Goal: Consume media (video, audio)

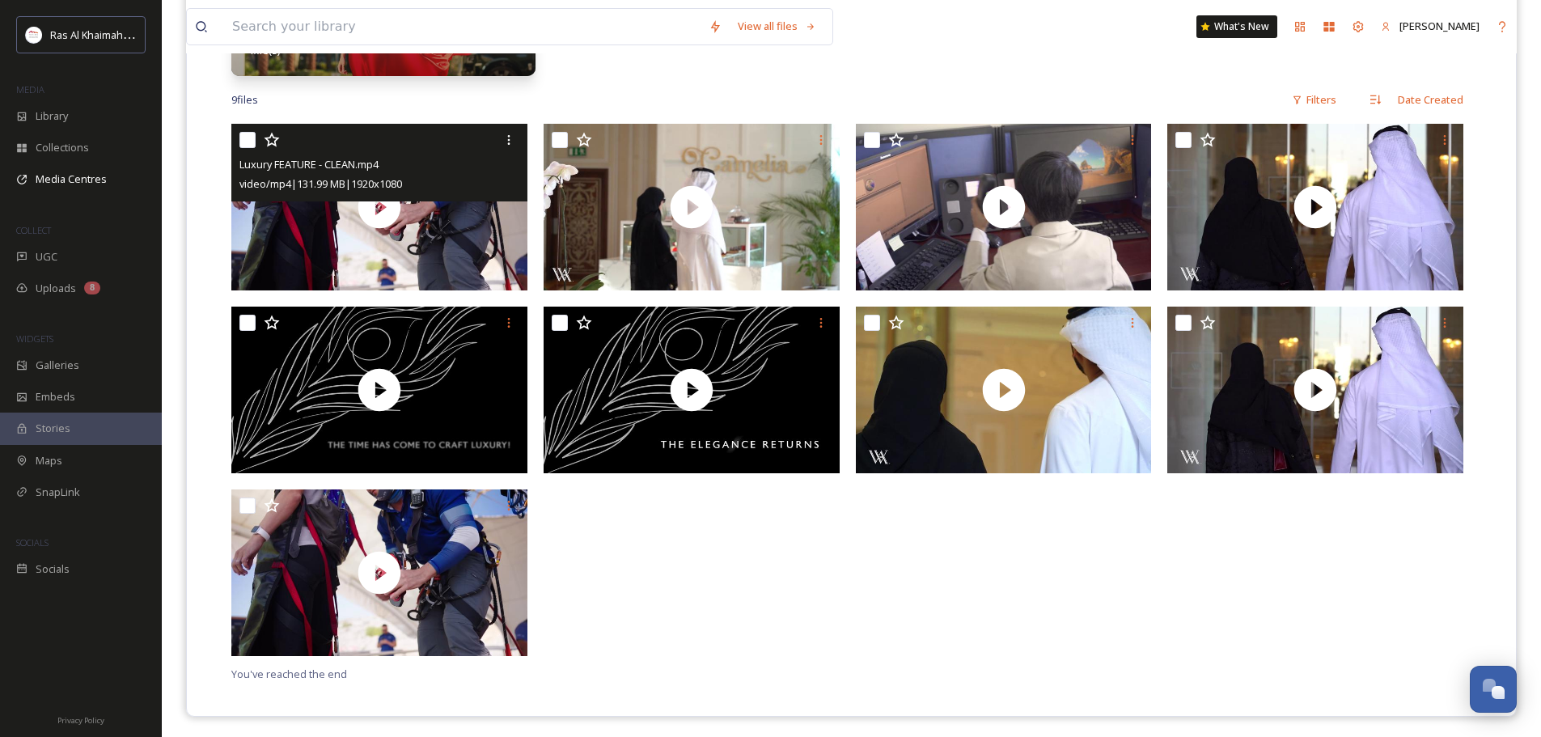
scroll to position [564, 0]
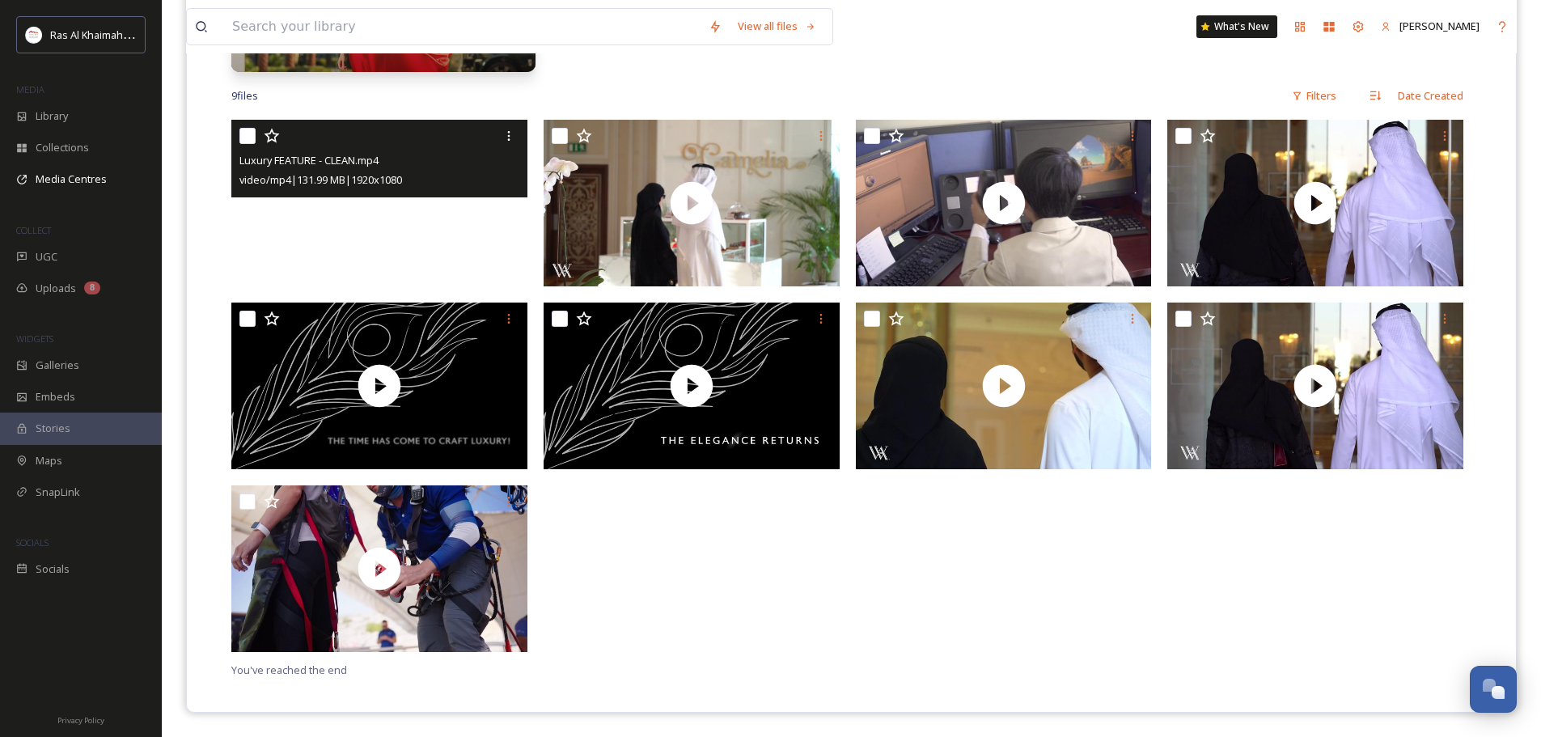
click at [479, 255] on video "Luxury FEATURE - CLEAN.mp4" at bounding box center [379, 203] width 296 height 167
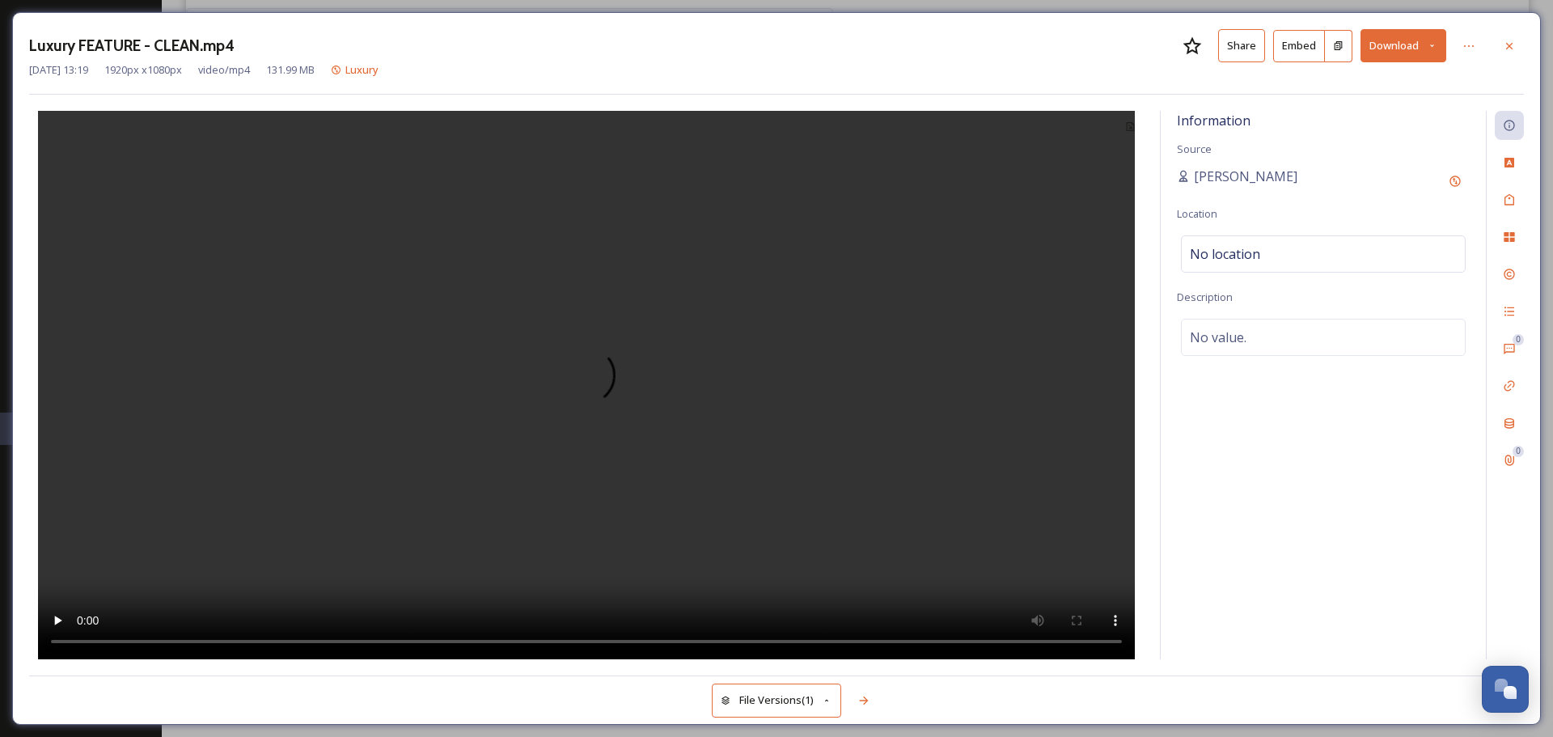
scroll to position [384, 0]
click at [1513, 49] on icon at bounding box center [1510, 45] width 6 height 6
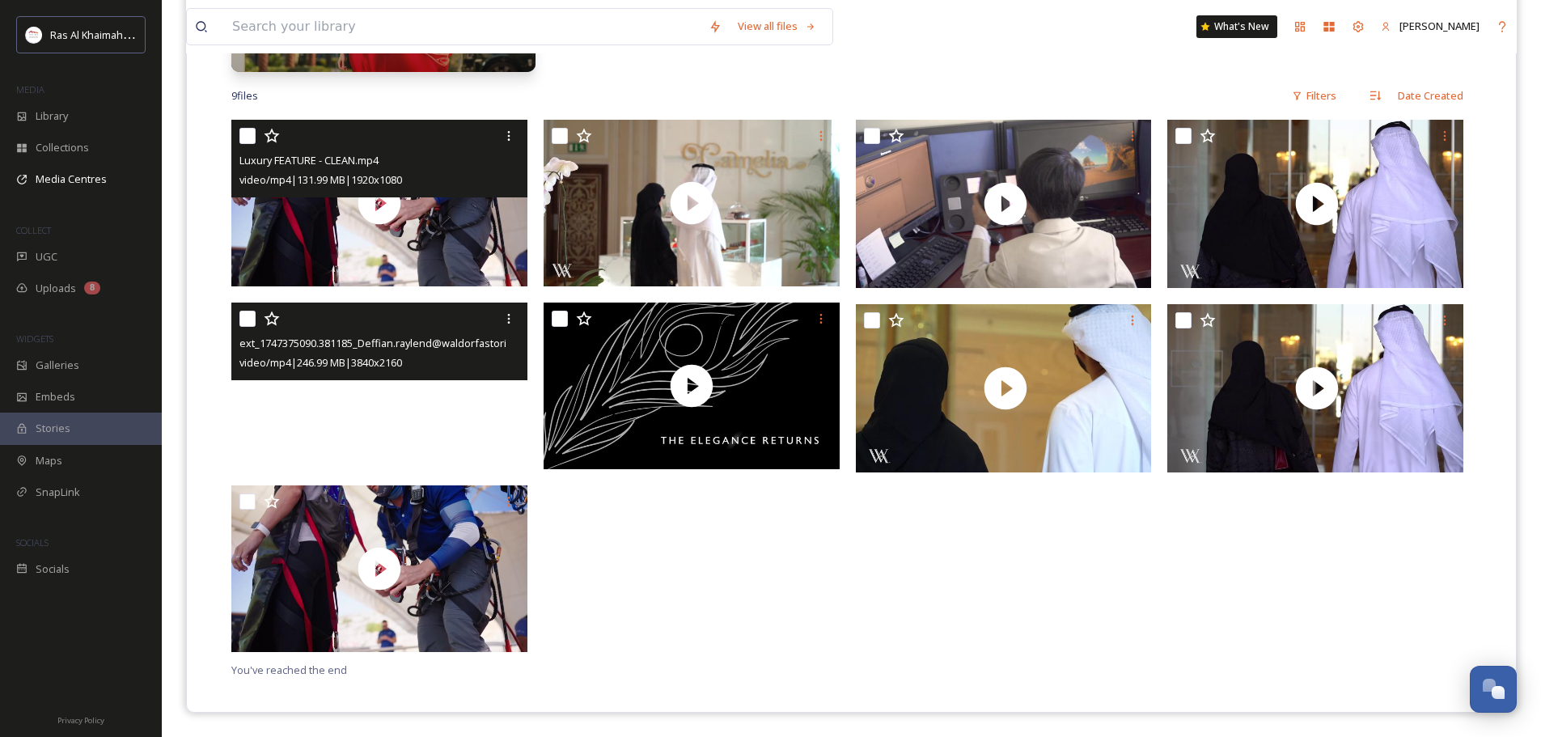
scroll to position [564, 0]
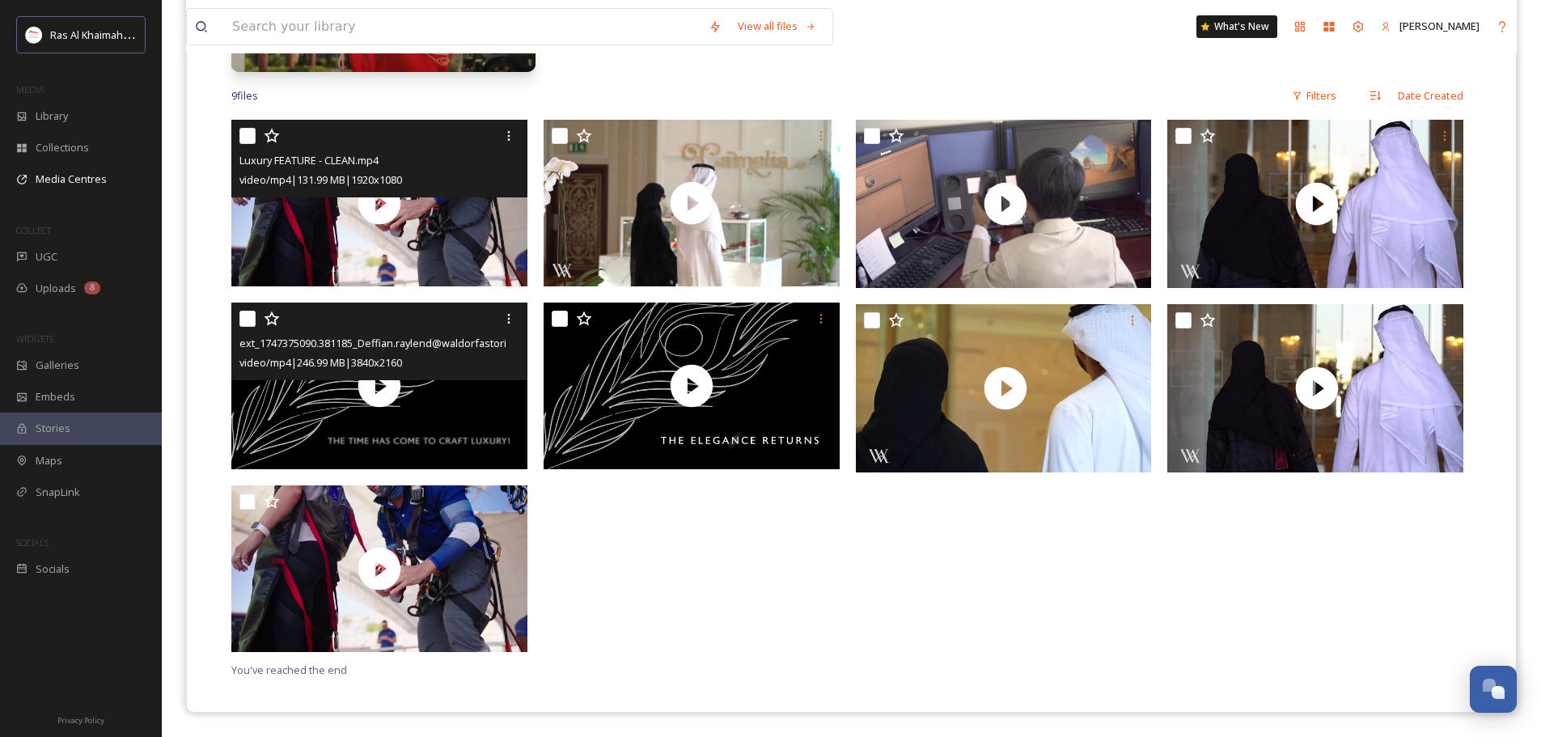
drag, startPoint x: 251, startPoint y: 324, endPoint x: 273, endPoint y: 322, distance: 21.9
click at [251, 324] on input "checkbox" at bounding box center [247, 319] width 16 height 16
checkbox input "true"
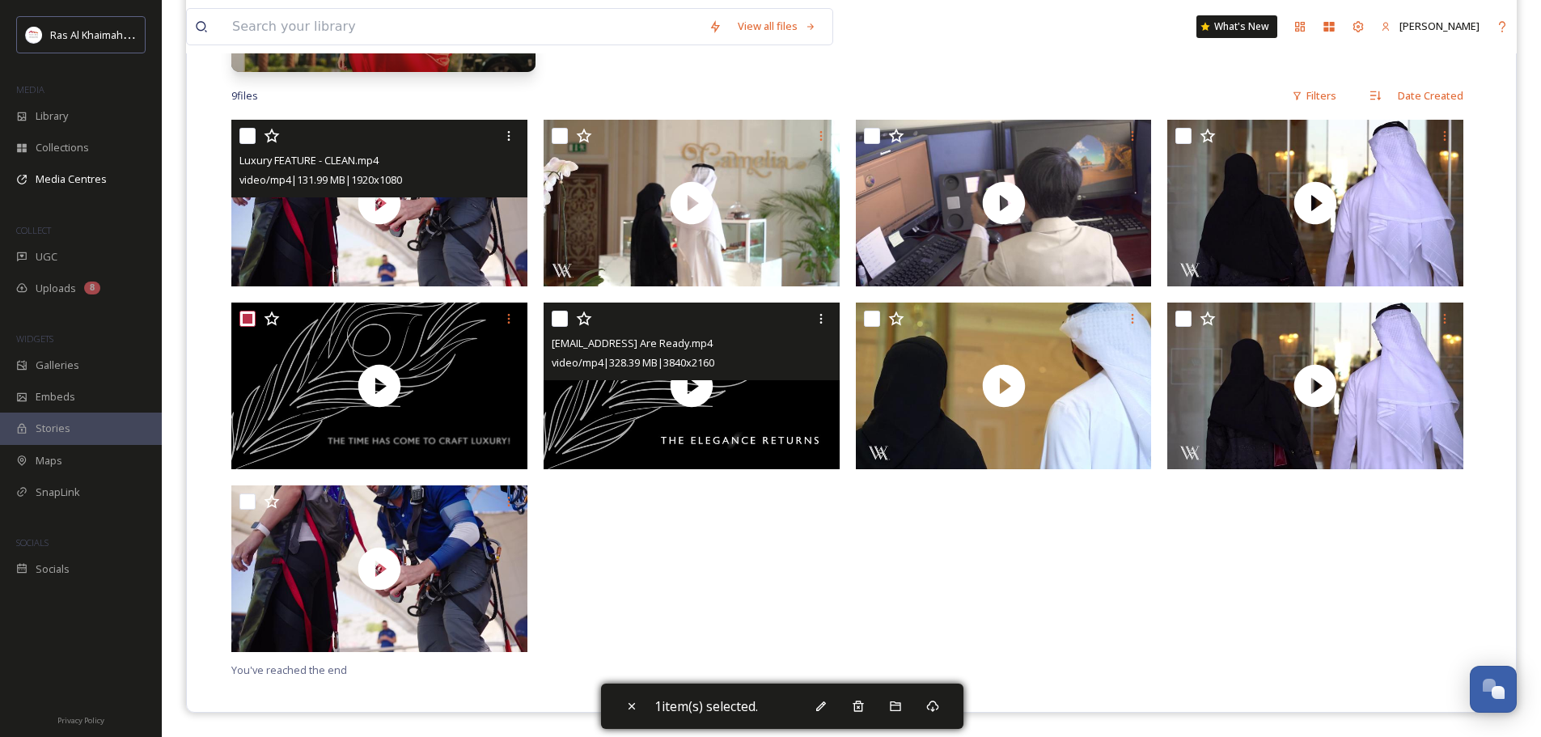
click at [562, 320] on input "checkbox" at bounding box center [560, 319] width 16 height 16
checkbox input "true"
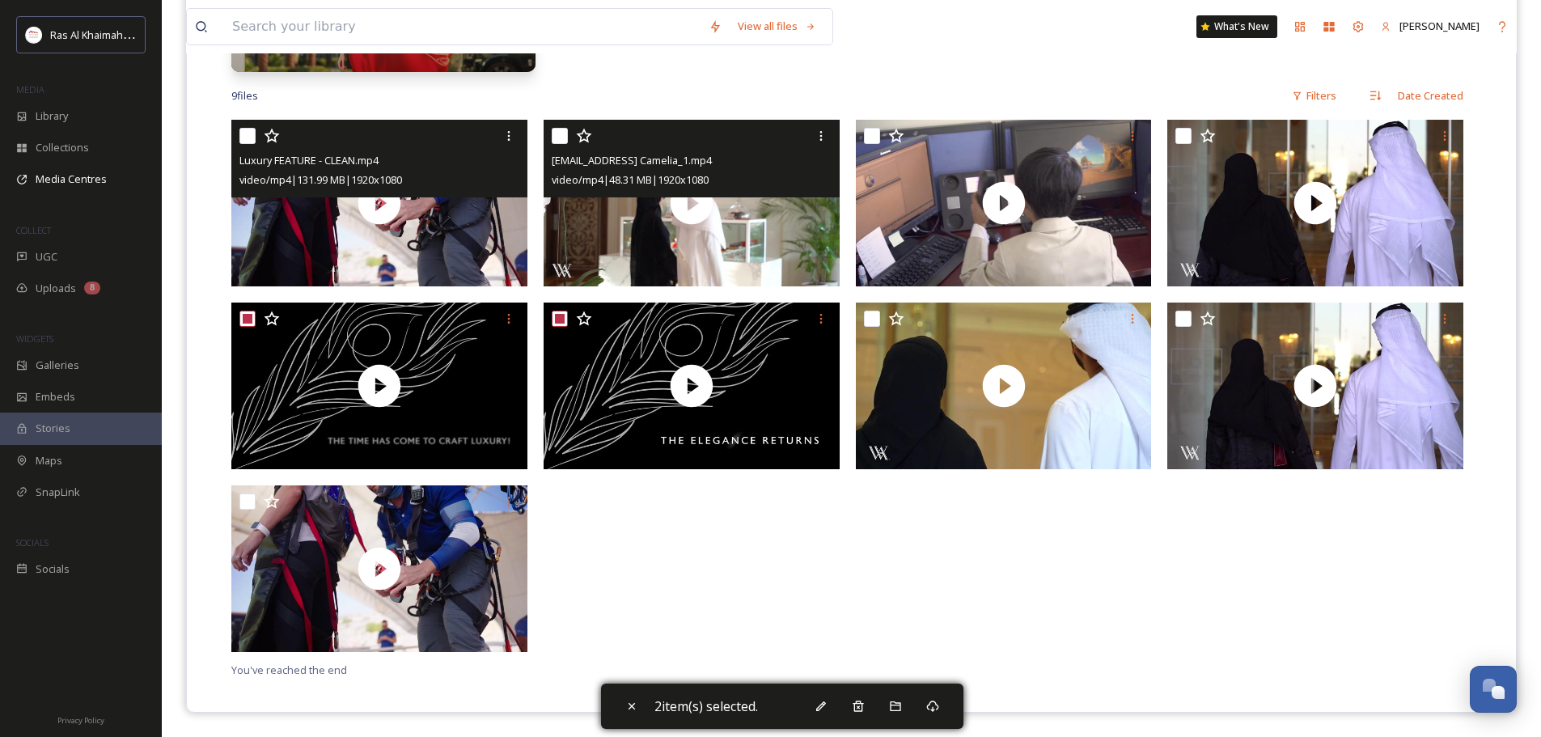
click at [553, 136] on input "checkbox" at bounding box center [560, 136] width 16 height 16
checkbox input "true"
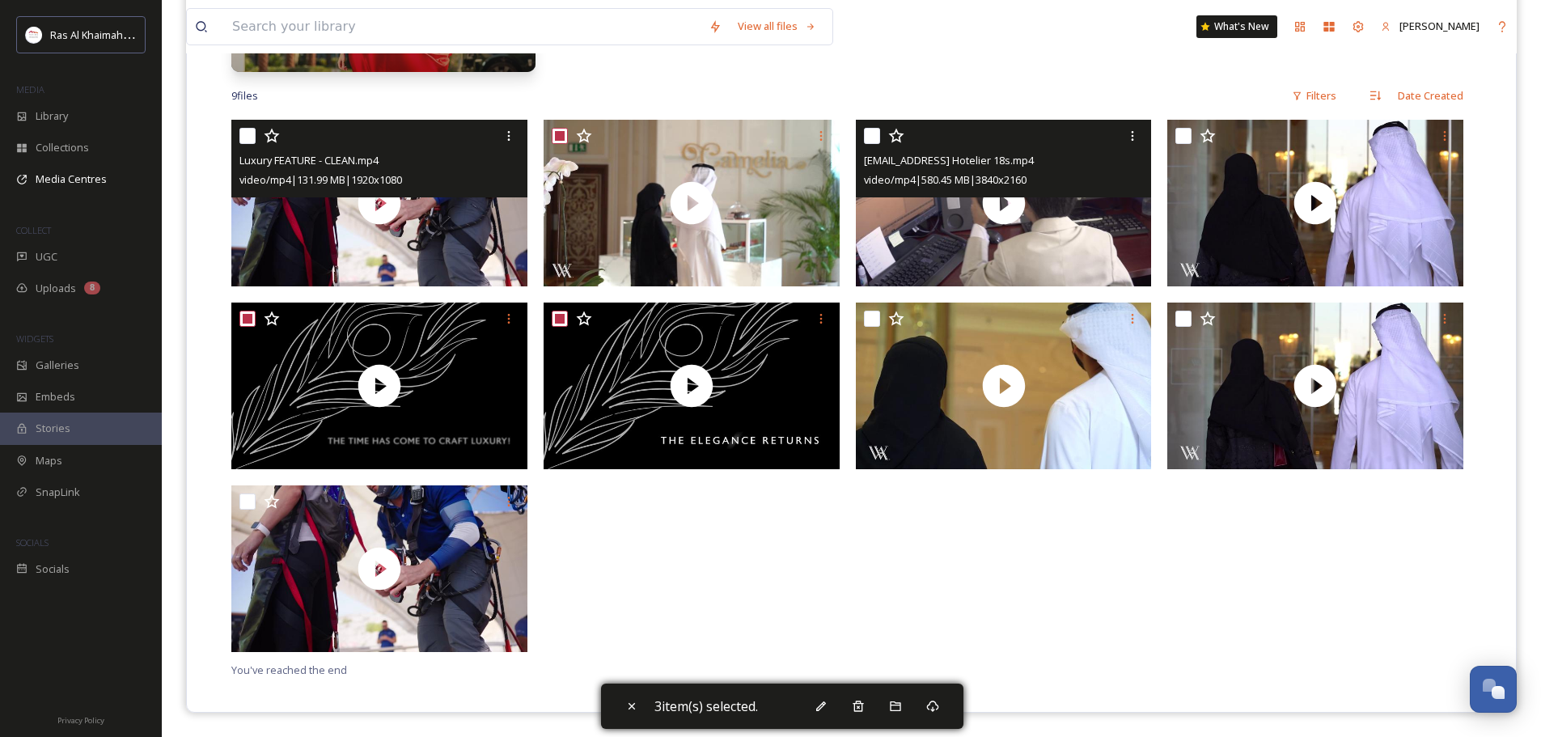
click at [881, 138] on div at bounding box center [1006, 135] width 284 height 29
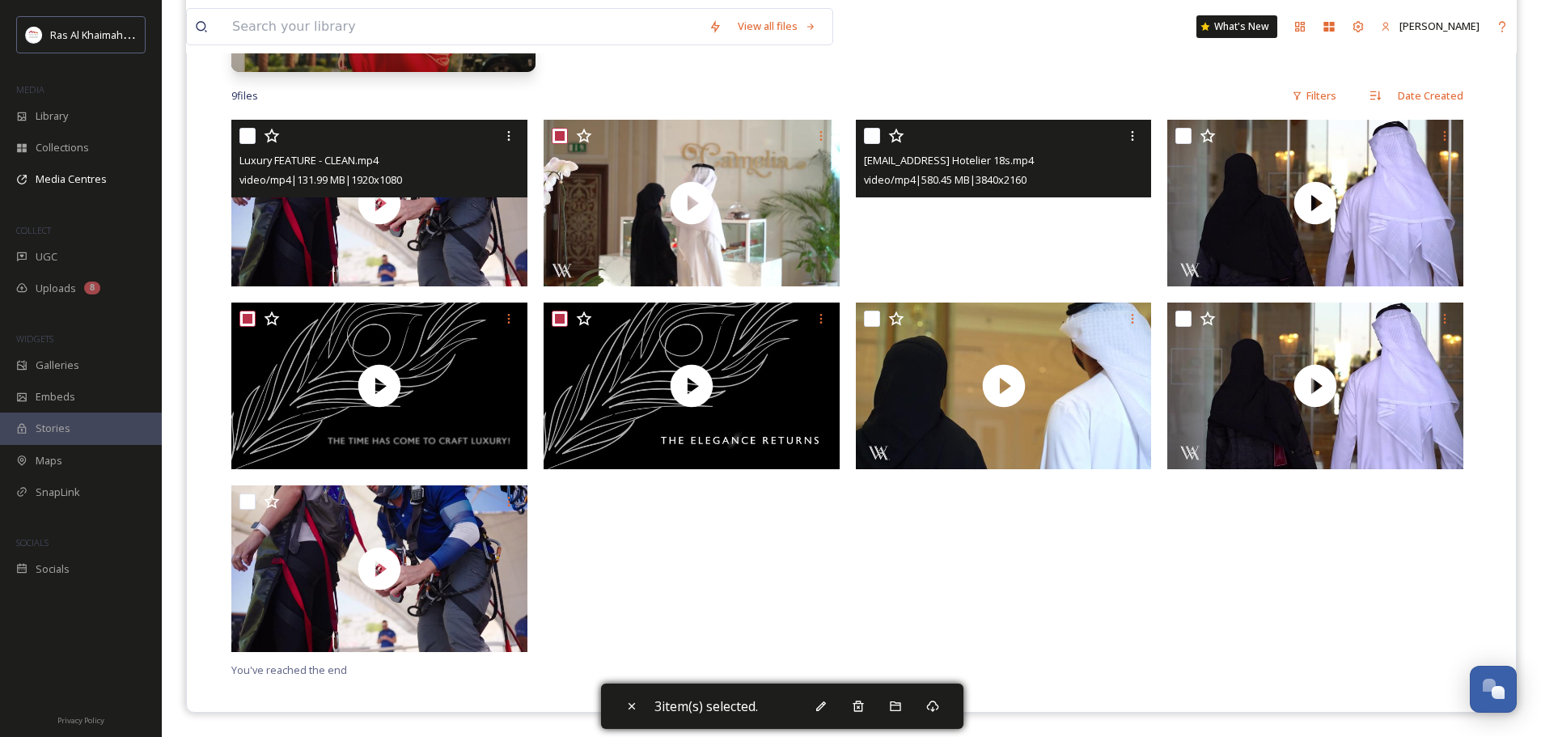
click at [875, 135] on input "checkbox" at bounding box center [872, 136] width 16 height 16
checkbox input "true"
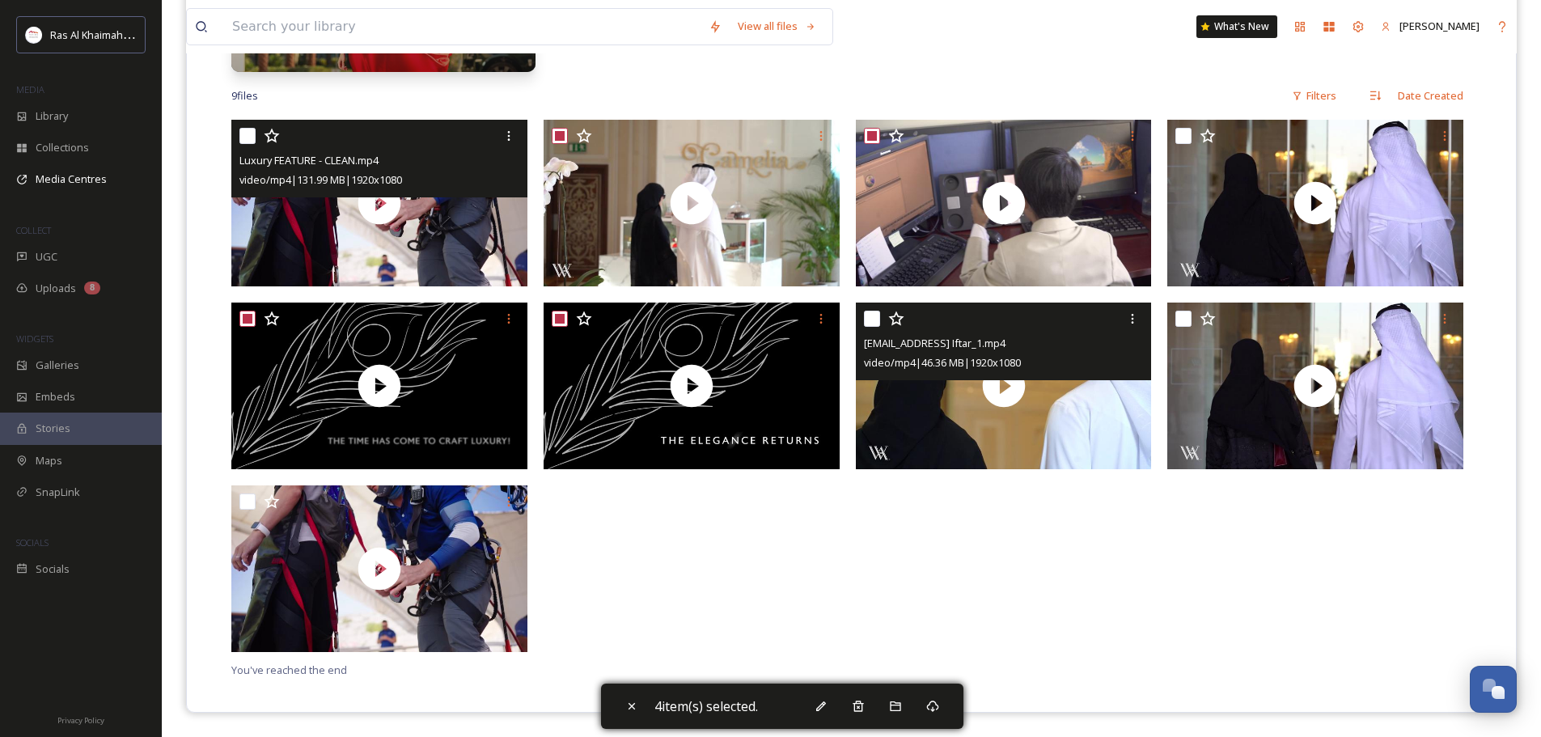
click at [879, 317] on input "checkbox" at bounding box center [872, 319] width 16 height 16
checkbox input "true"
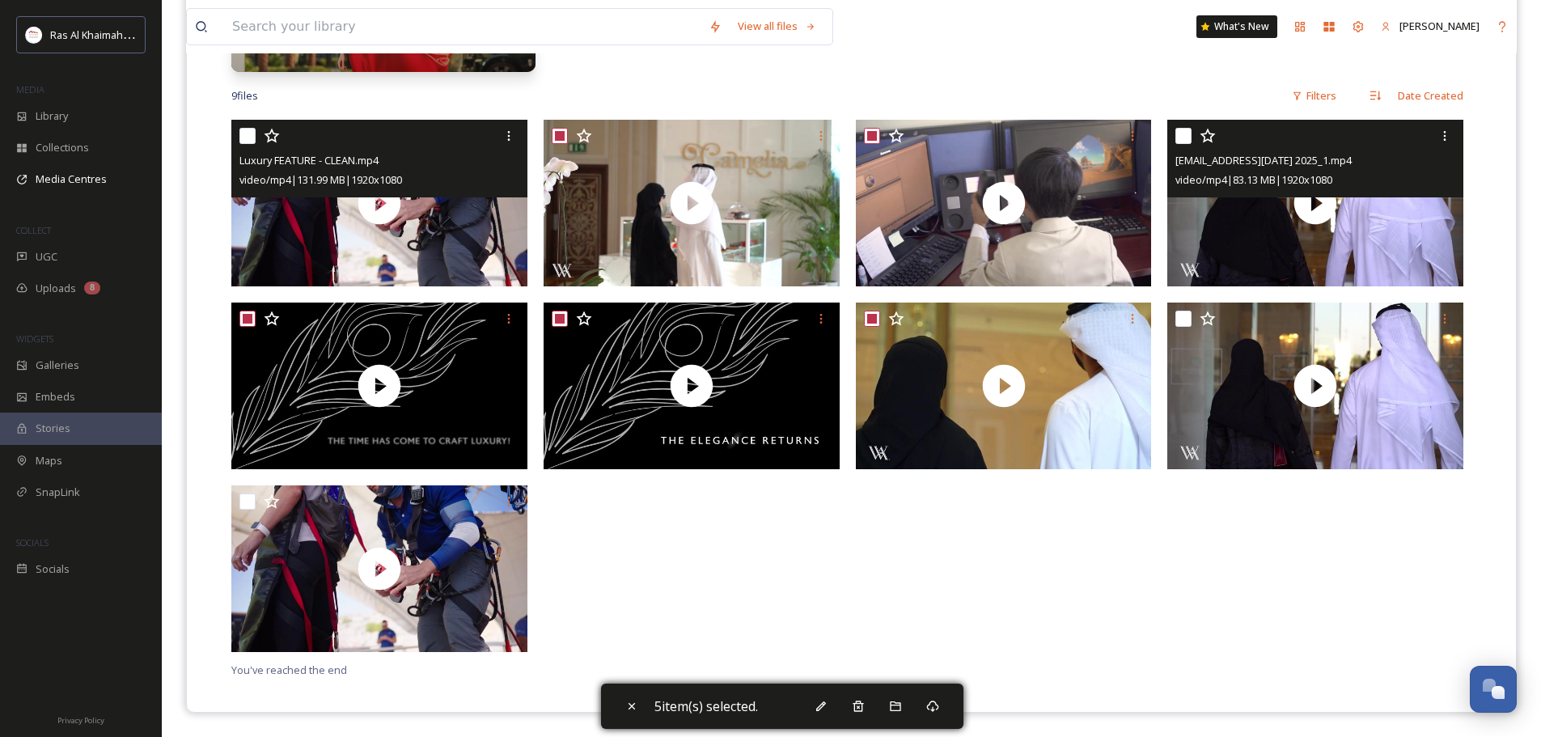
click at [1185, 133] on input "checkbox" at bounding box center [1184, 136] width 16 height 16
checkbox input "true"
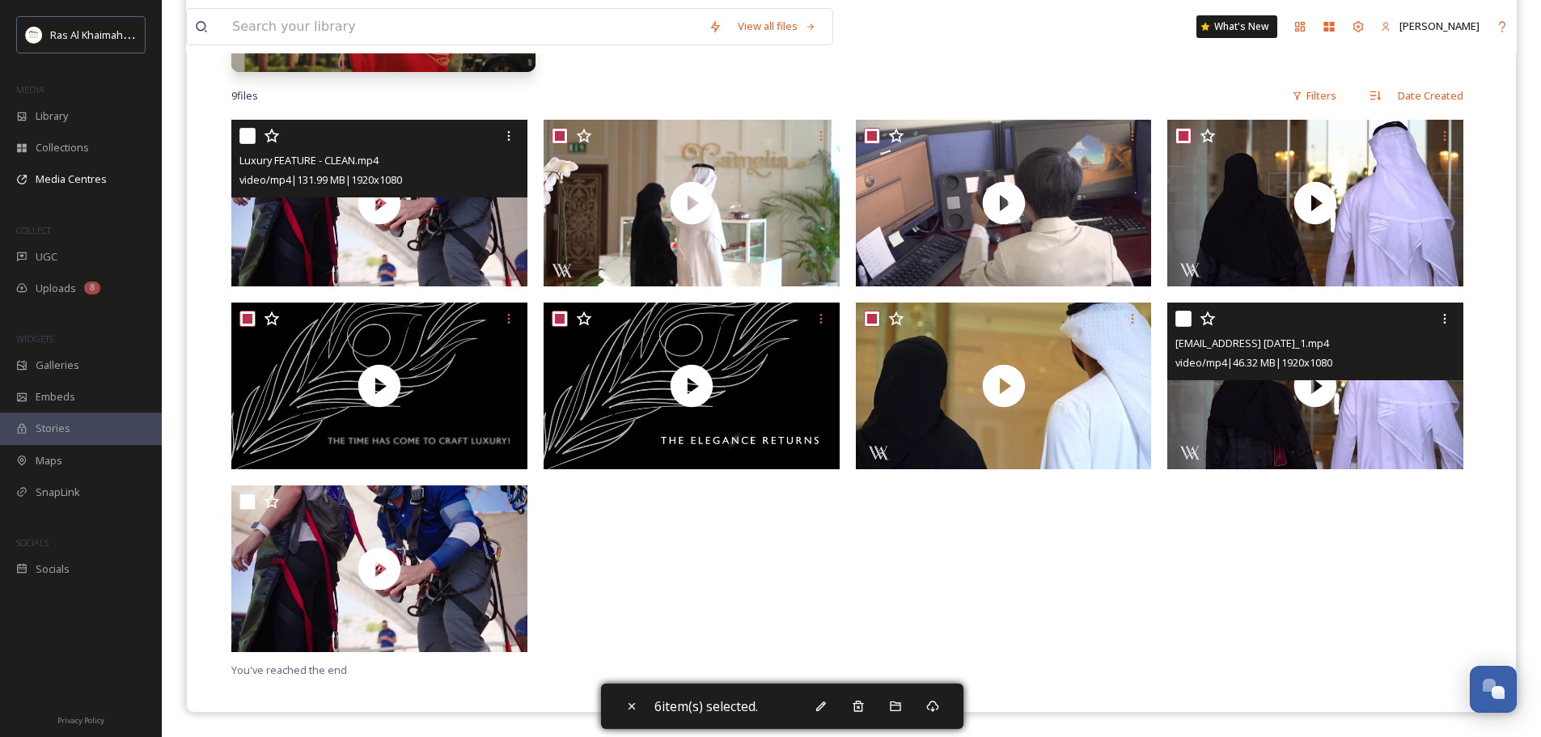
click at [1184, 312] on input "checkbox" at bounding box center [1184, 319] width 16 height 16
checkbox input "true"
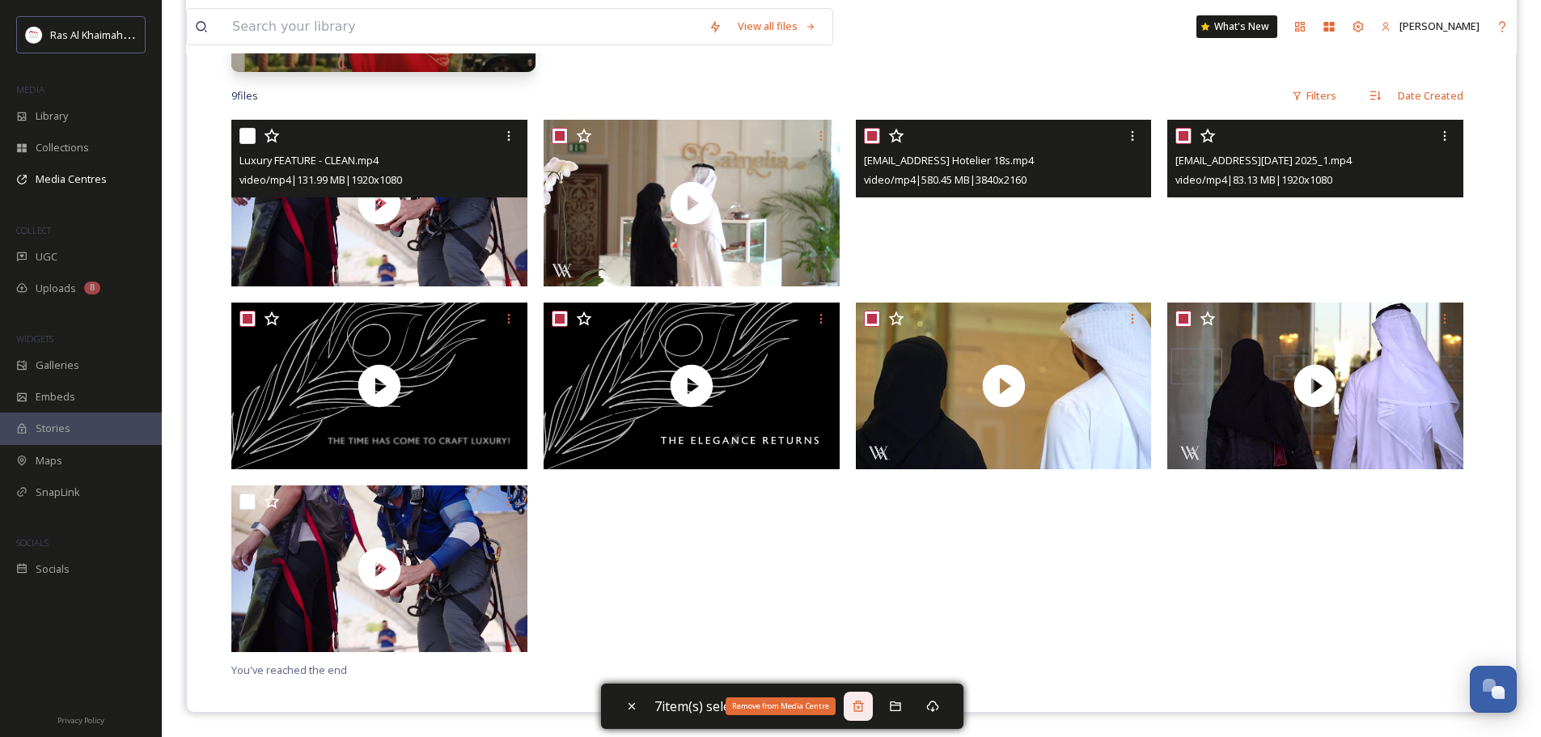
click at [858, 710] on icon at bounding box center [858, 706] width 13 height 13
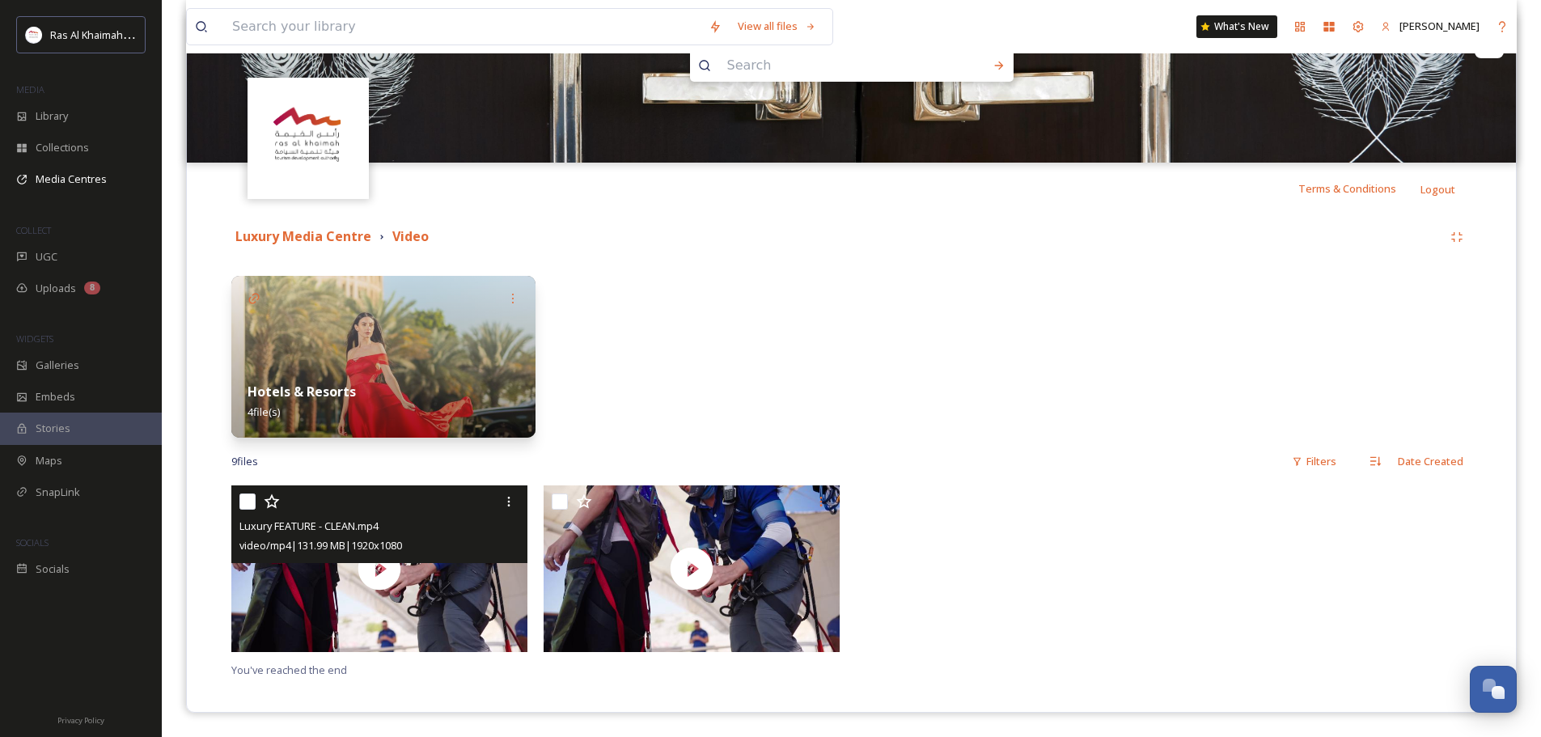
scroll to position [198, 0]
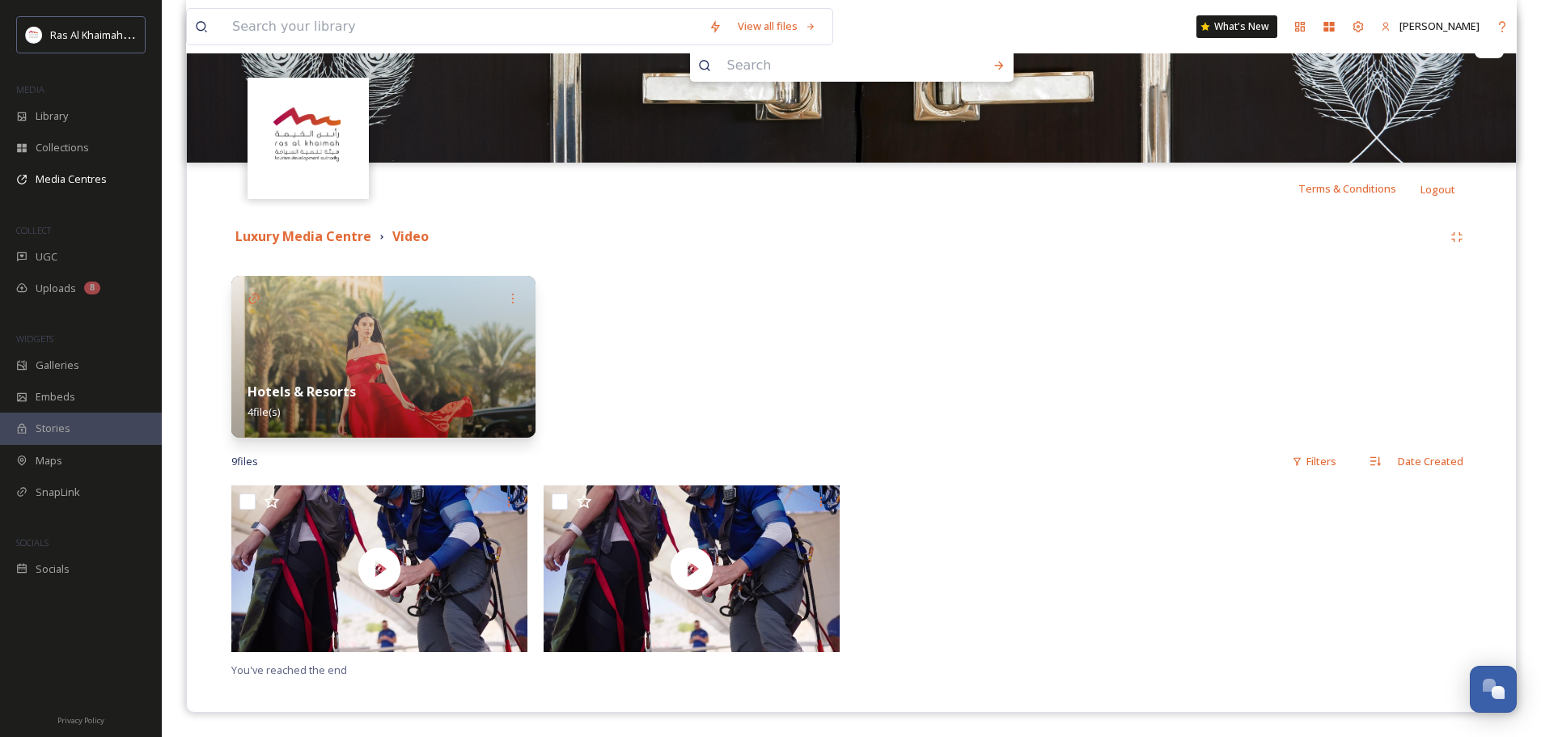
click at [1110, 568] on div at bounding box center [1008, 572] width 304 height 175
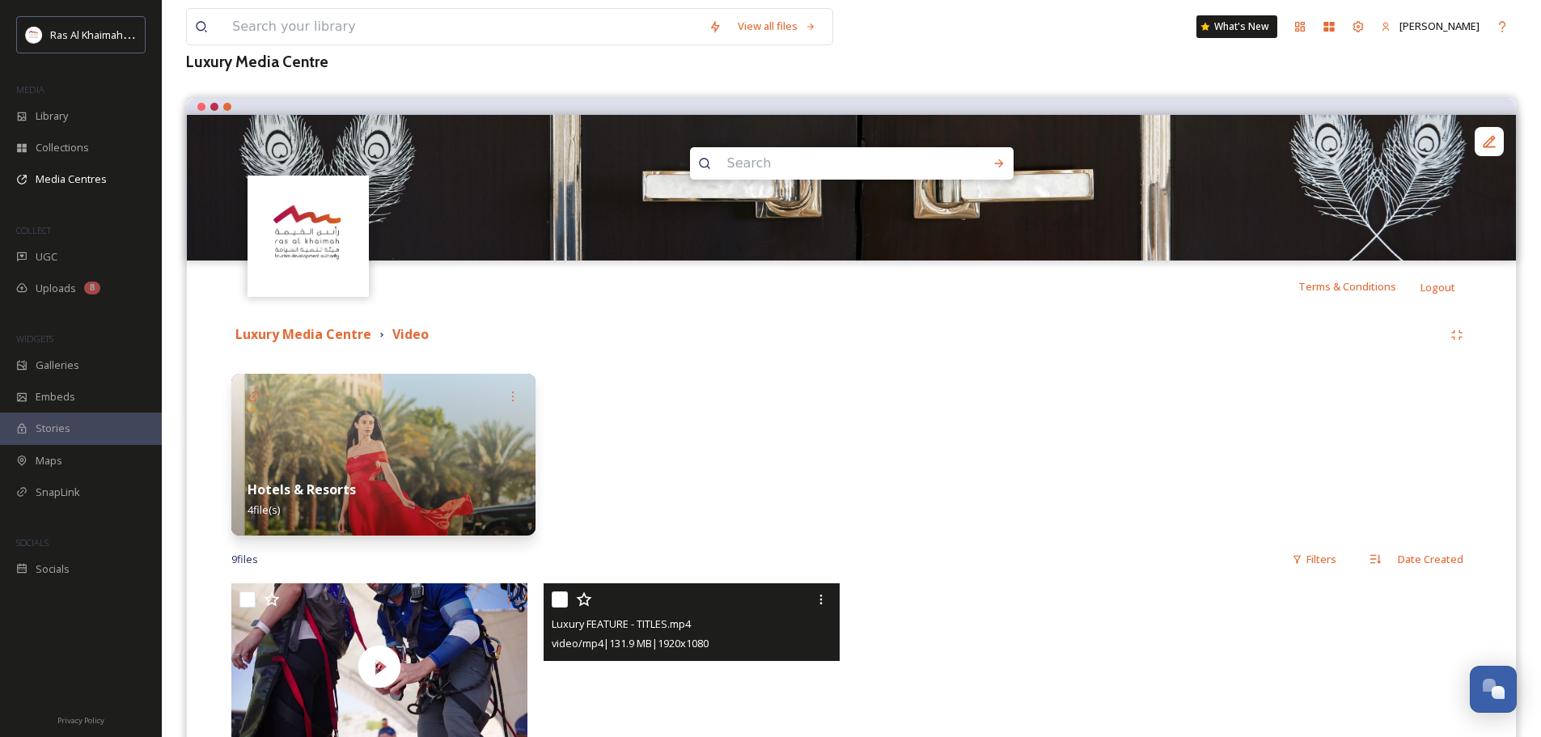
scroll to position [0, 0]
